Goal: Use online tool/utility: Use online tool/utility

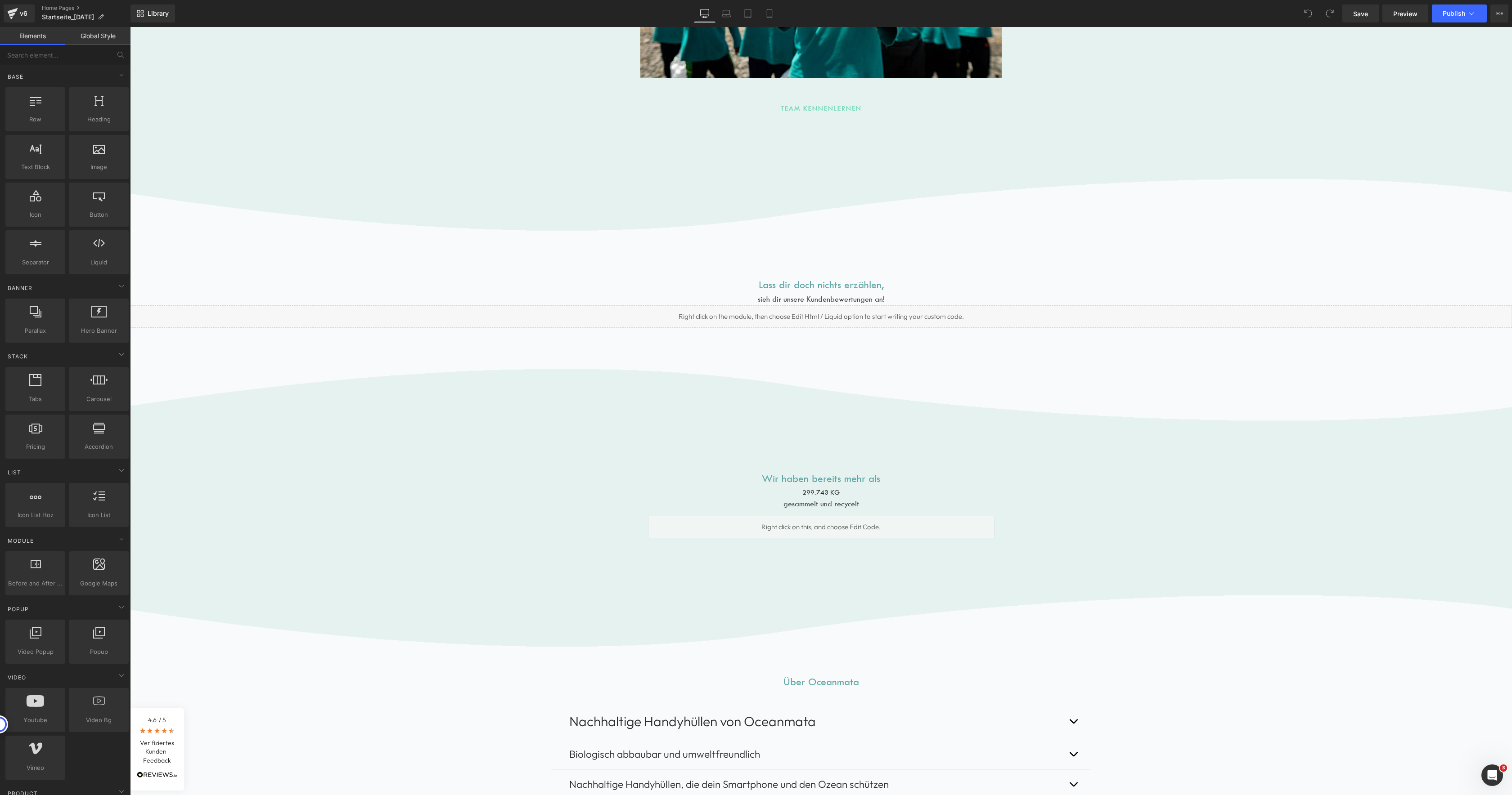
scroll to position [2871, 0]
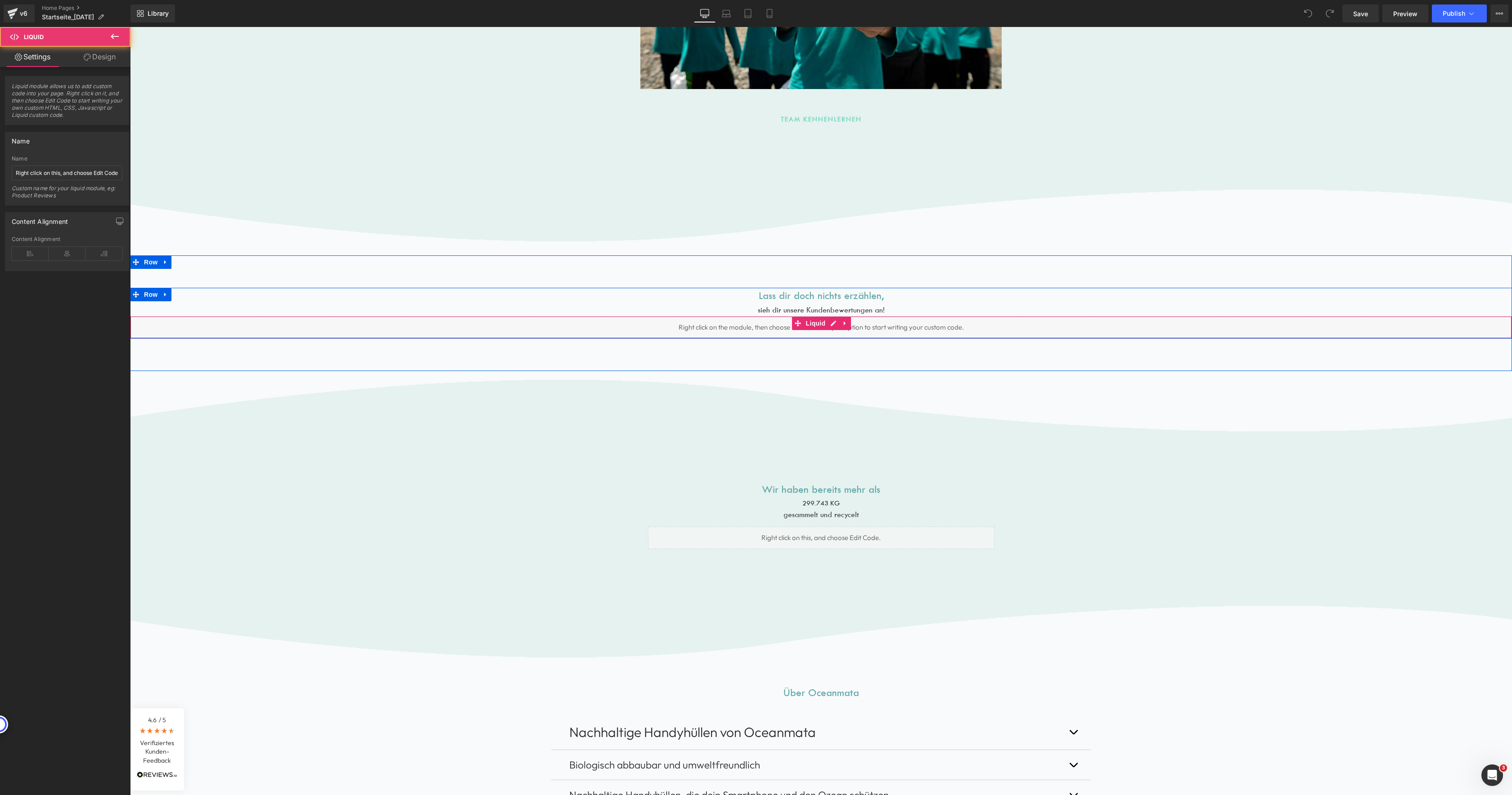
click at [825, 327] on div "Liquid" at bounding box center [821, 327] width 1382 height 22
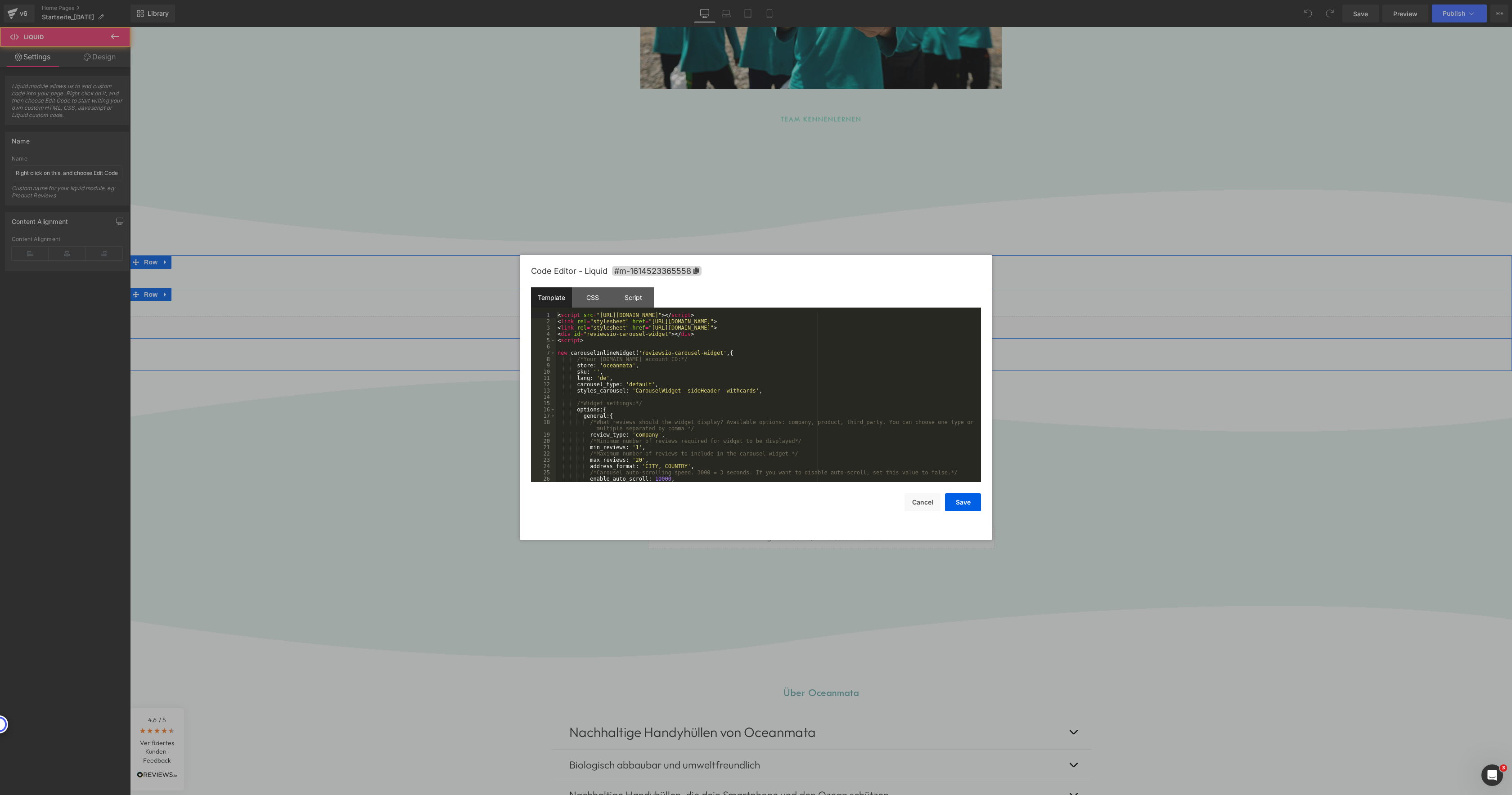
click at [830, 324] on div "Liquid" at bounding box center [821, 327] width 1382 height 22
click at [742, 398] on div "< script src = "[URL][DOMAIN_NAME]" > </ script > < link rel = "stylesheet" hre…" at bounding box center [767, 403] width 421 height 182
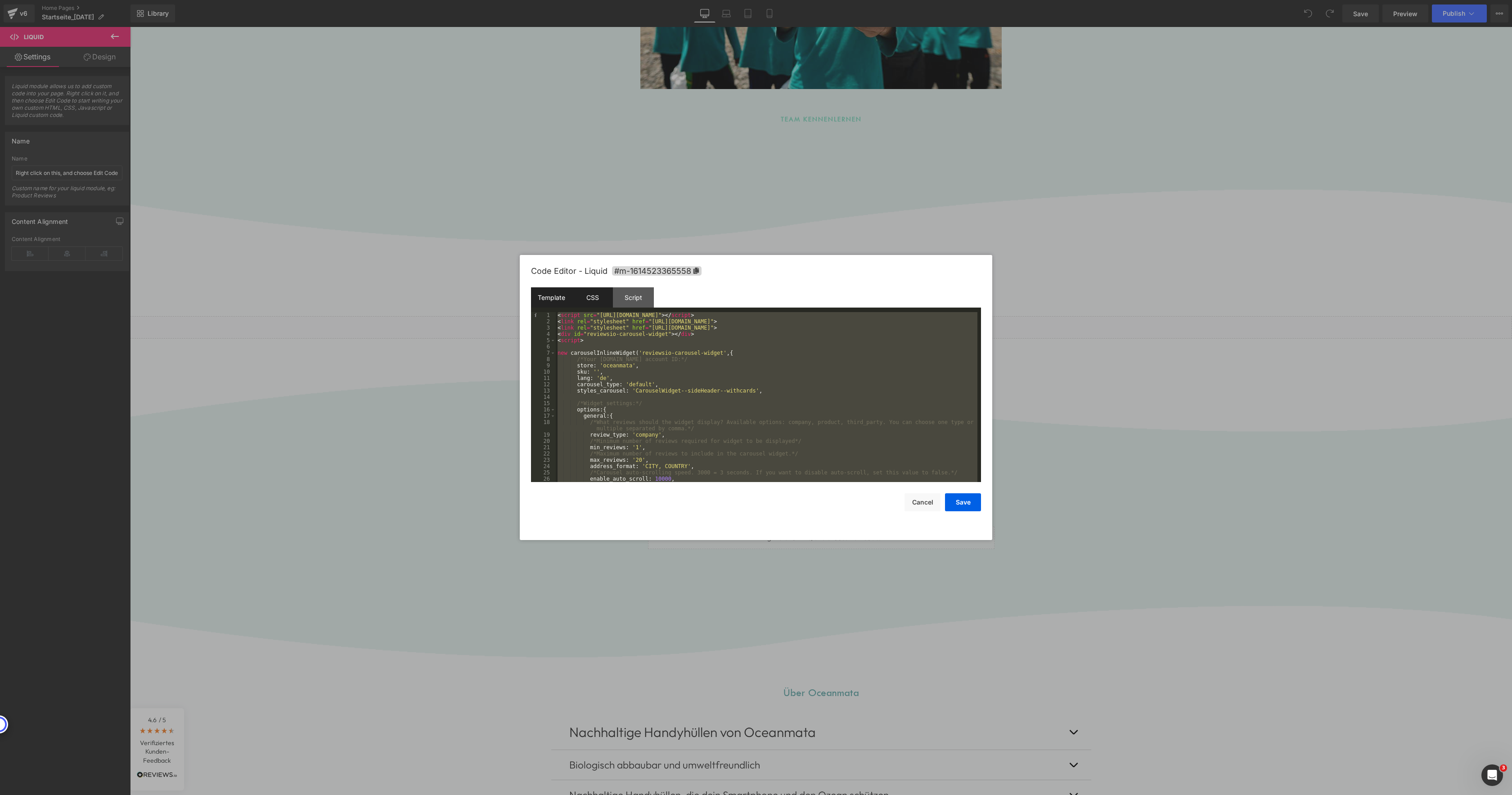
click at [608, 301] on div "CSS" at bounding box center [592, 297] width 41 height 20
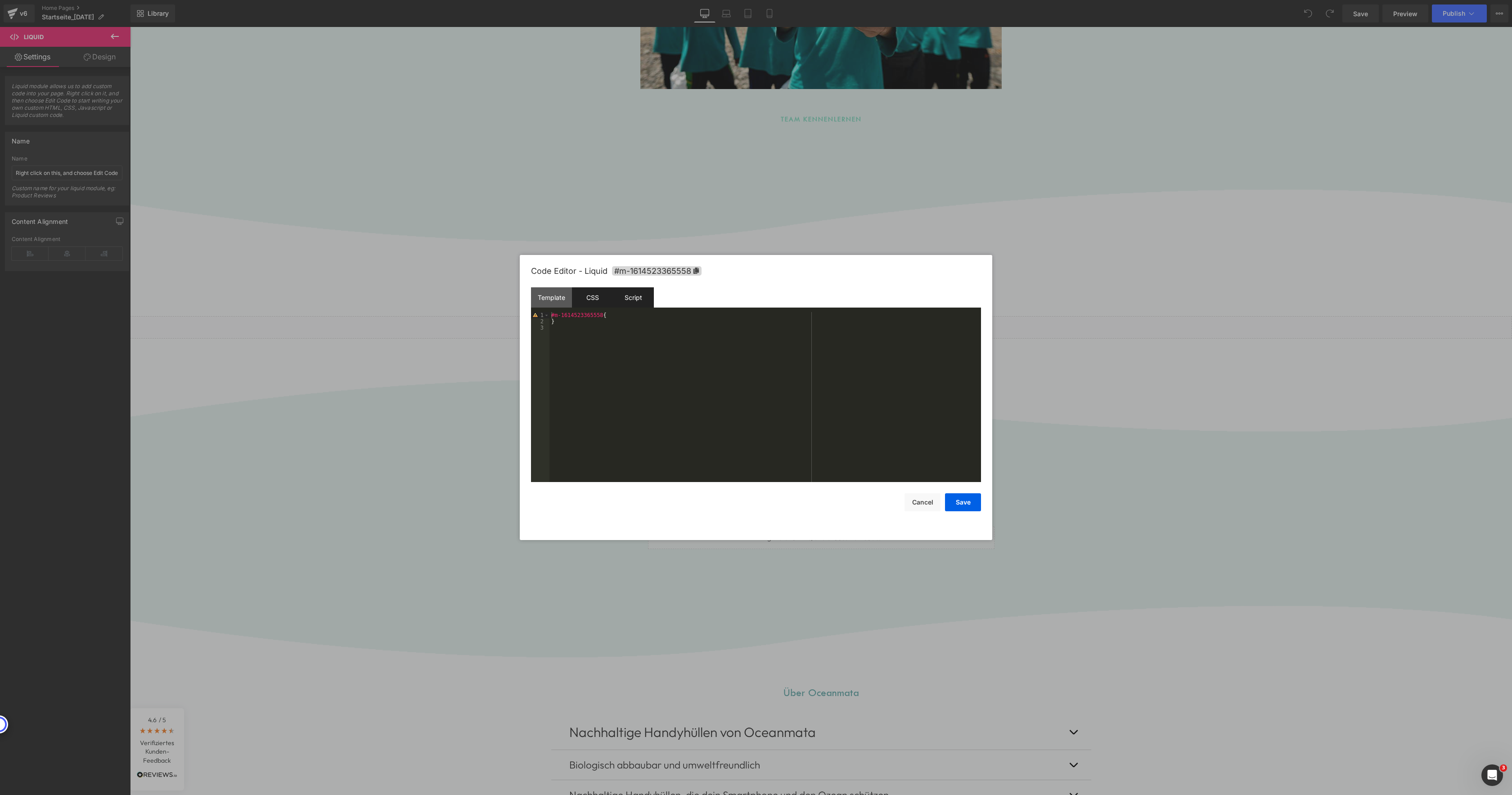
click at [636, 299] on div "Script" at bounding box center [633, 297] width 41 height 20
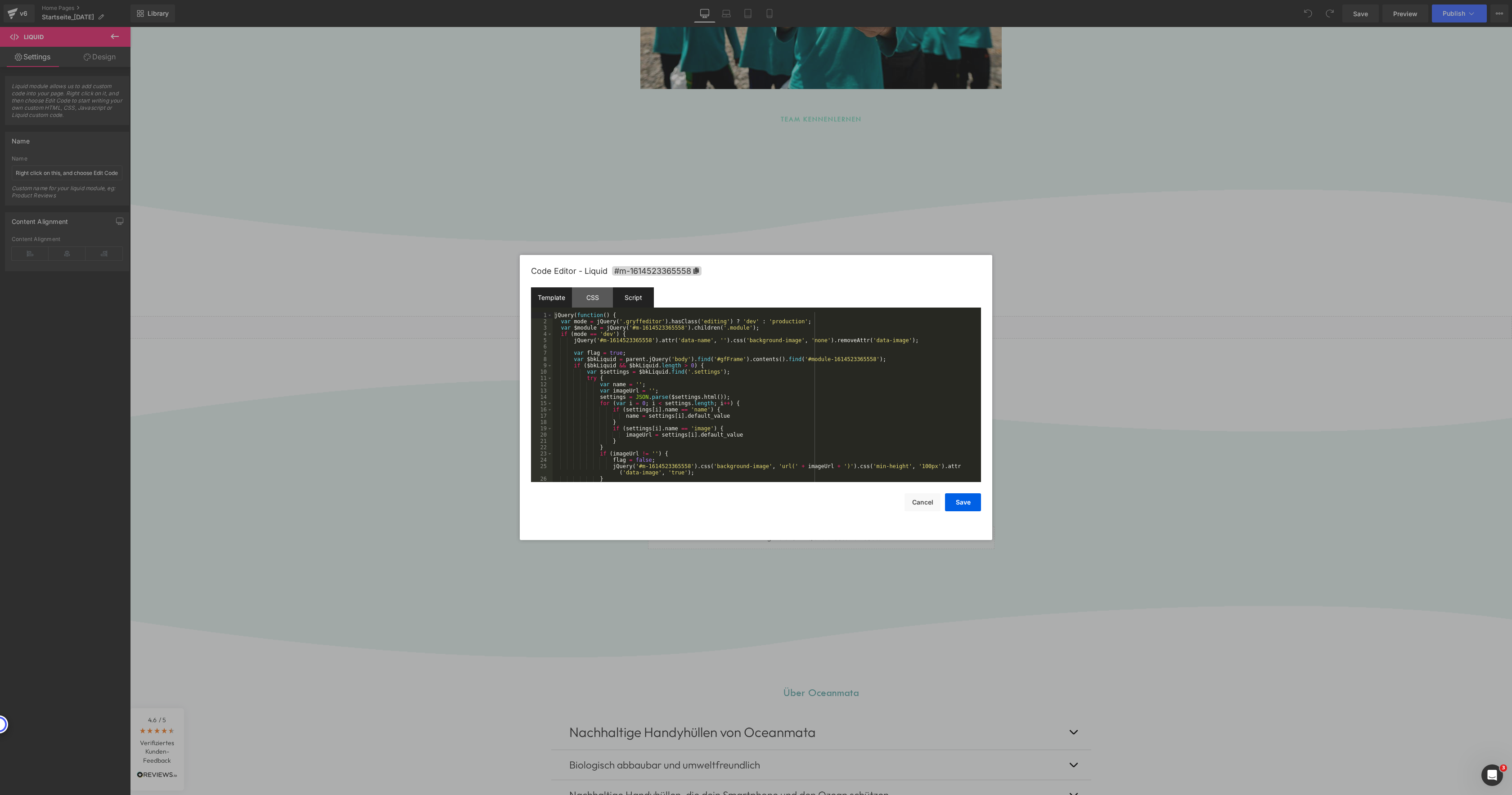
click at [552, 298] on div "Template" at bounding box center [552, 297] width 41 height 20
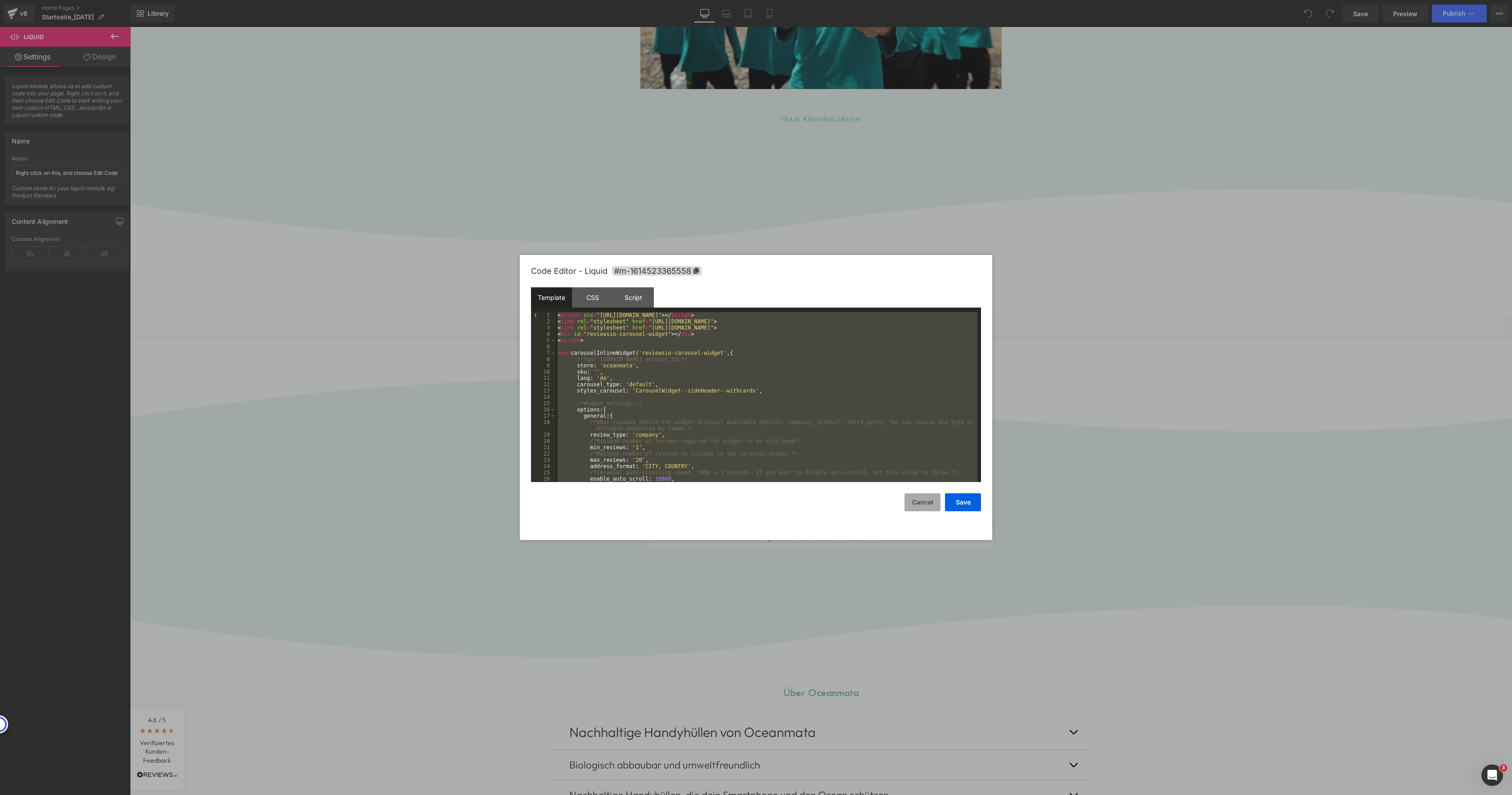
click at [930, 498] on button "Cancel" at bounding box center [922, 502] width 36 height 18
